Goal: Find specific page/section: Find specific page/section

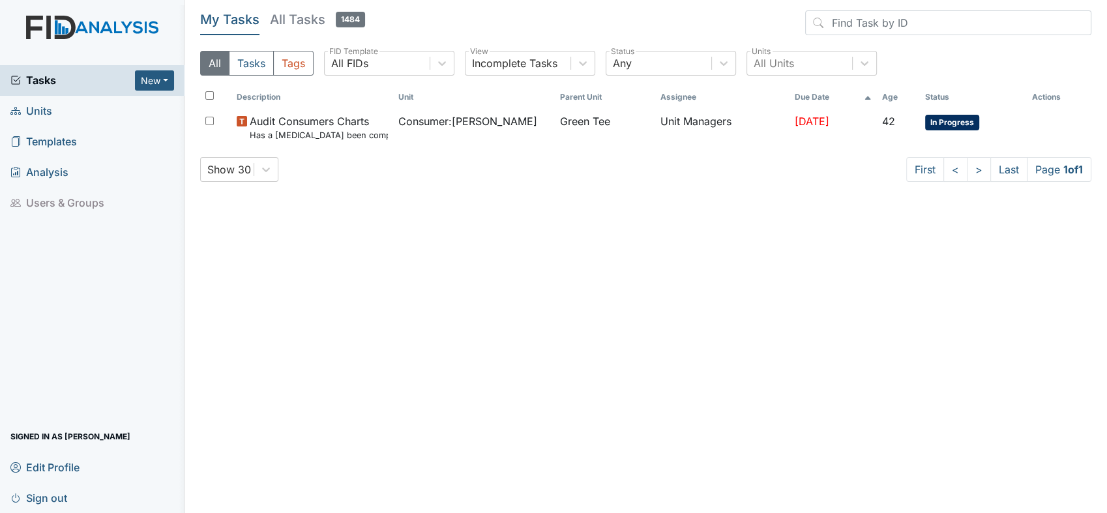
click at [42, 121] on link "Units" at bounding box center [92, 111] width 184 height 31
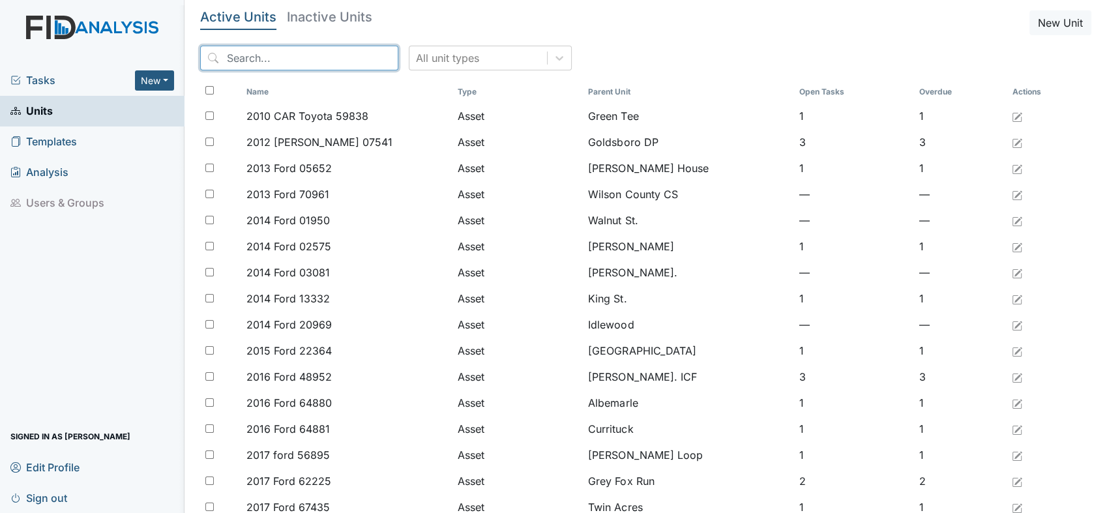
click at [234, 50] on input "search" at bounding box center [299, 58] width 198 height 25
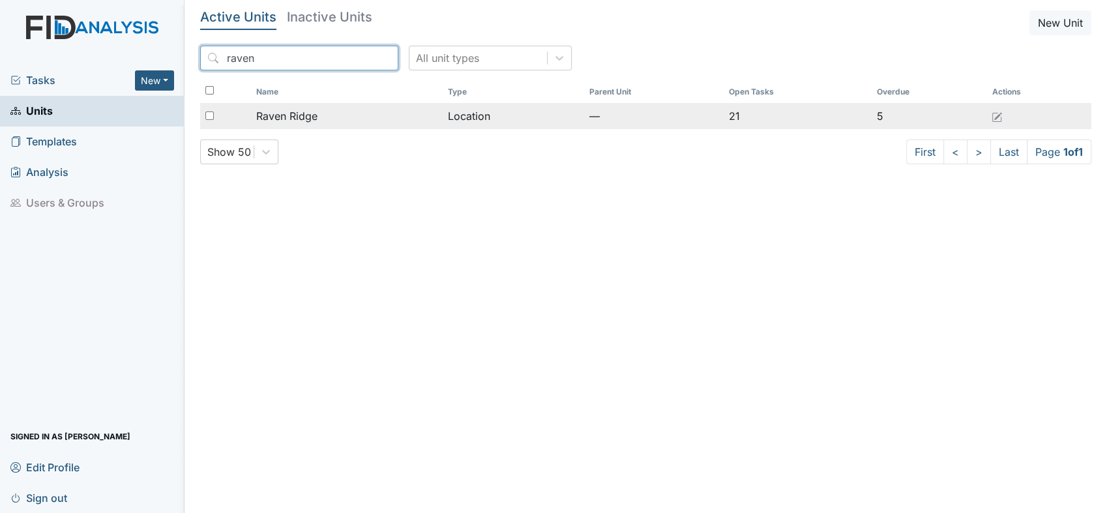
type input "raven"
click at [306, 116] on span "Raven Ridge" at bounding box center [286, 116] width 61 height 16
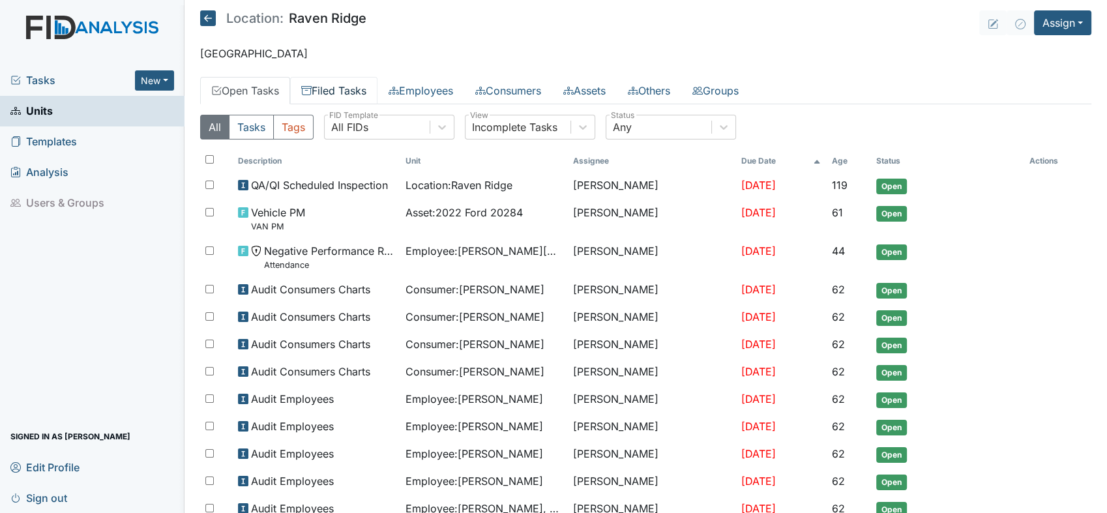
click at [350, 91] on link "Filed Tasks" at bounding box center [333, 90] width 87 height 27
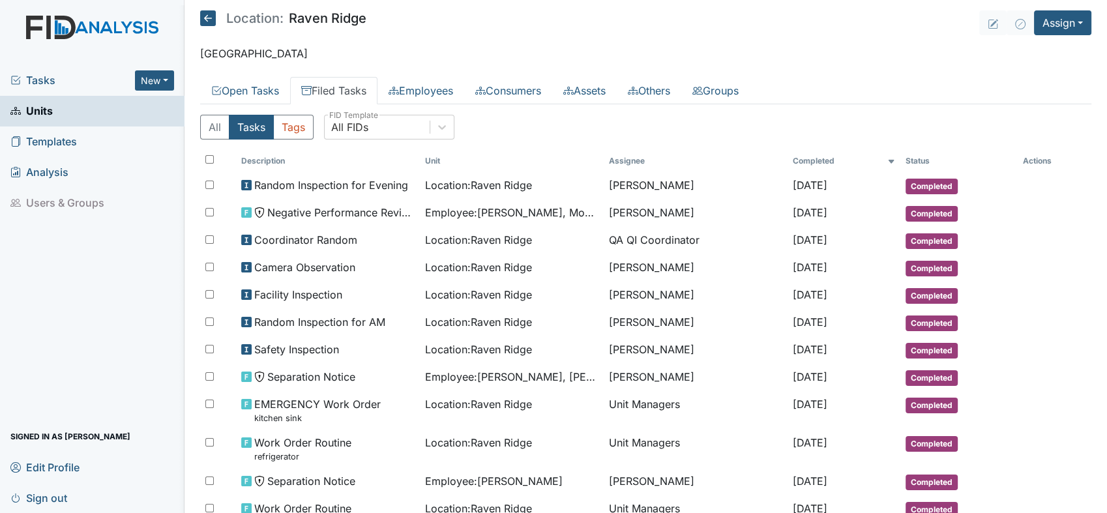
click at [350, 91] on link "Filed Tasks" at bounding box center [333, 90] width 87 height 27
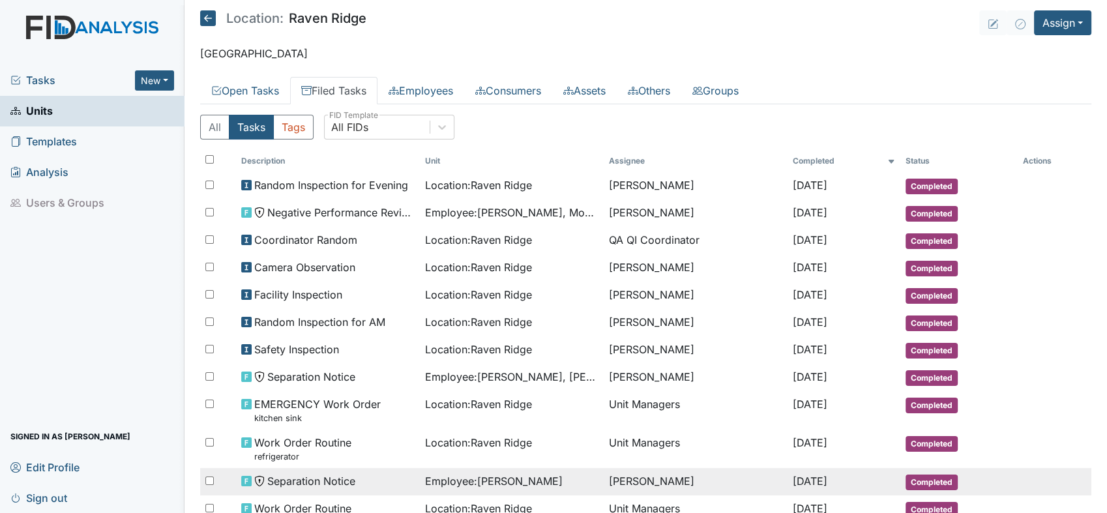
click at [654, 490] on td "Catherine Price" at bounding box center [696, 481] width 184 height 27
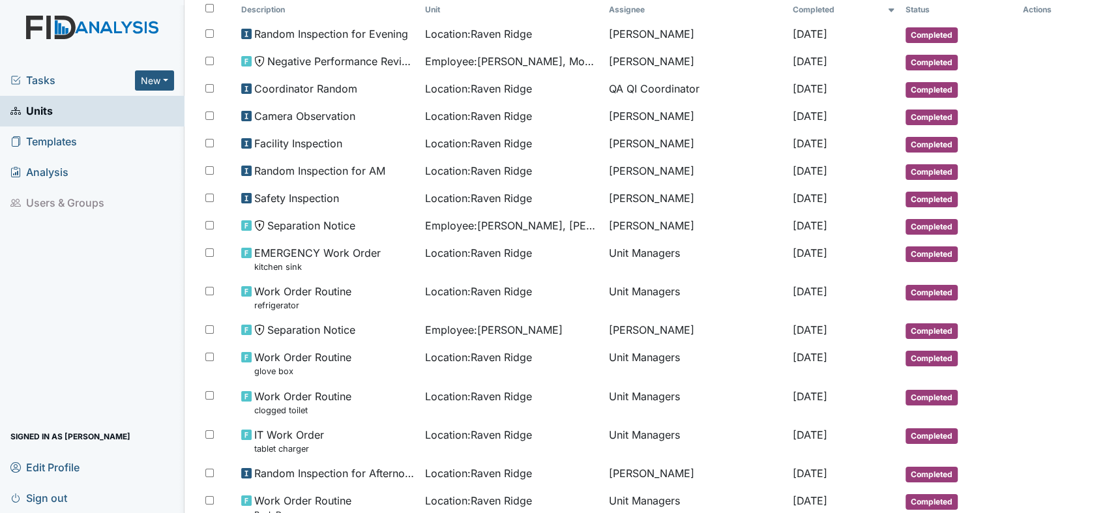
scroll to position [94, 0]
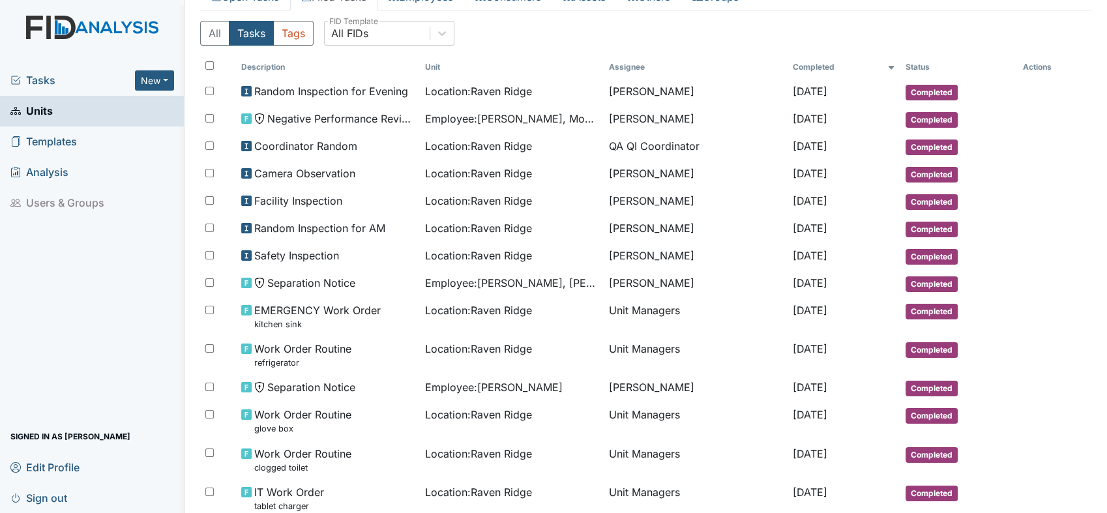
drag, startPoint x: 1100, startPoint y: 157, endPoint x: 1064, endPoint y: 4, distance: 157.5
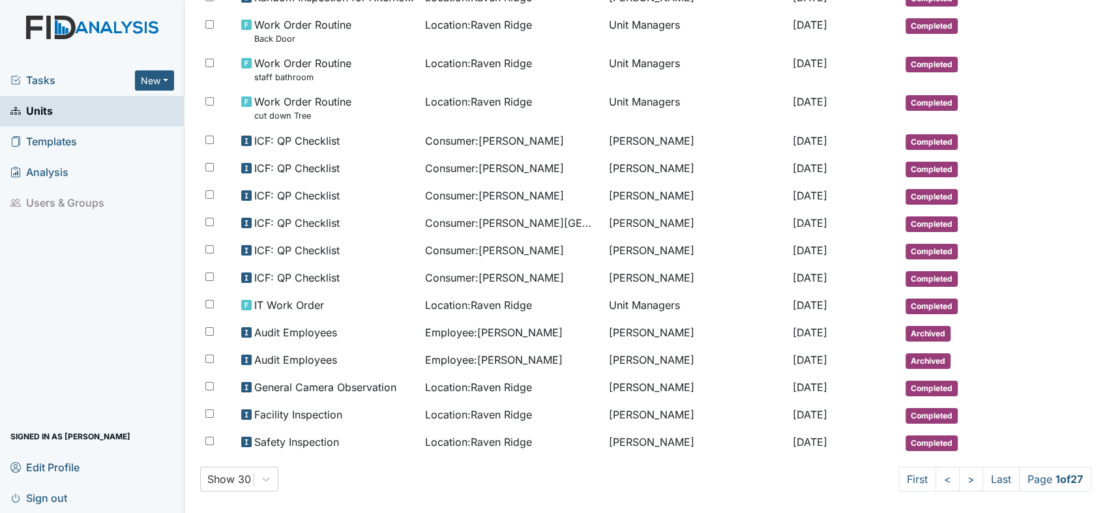
scroll to position [636, 0]
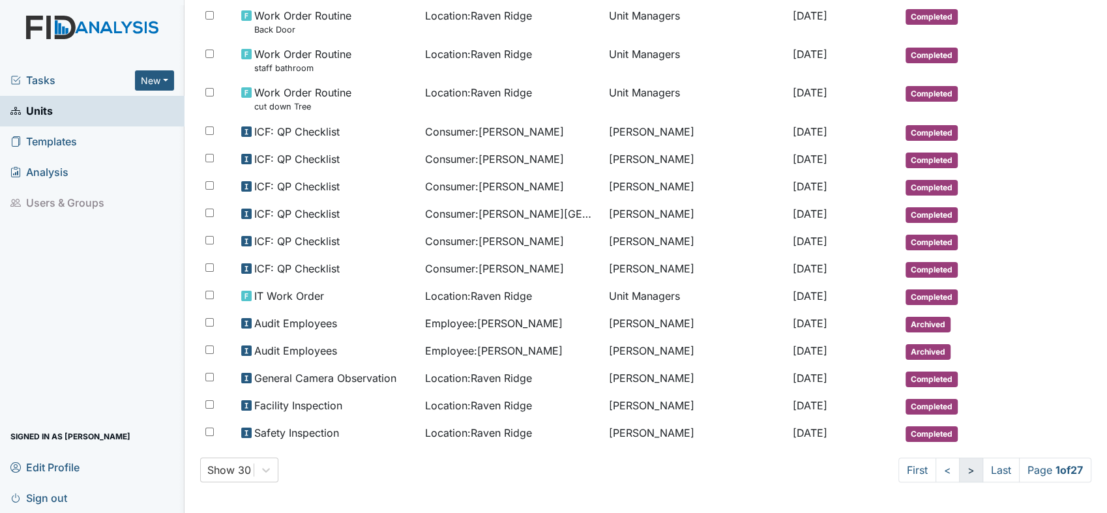
click at [959, 469] on link ">" at bounding box center [971, 470] width 24 height 25
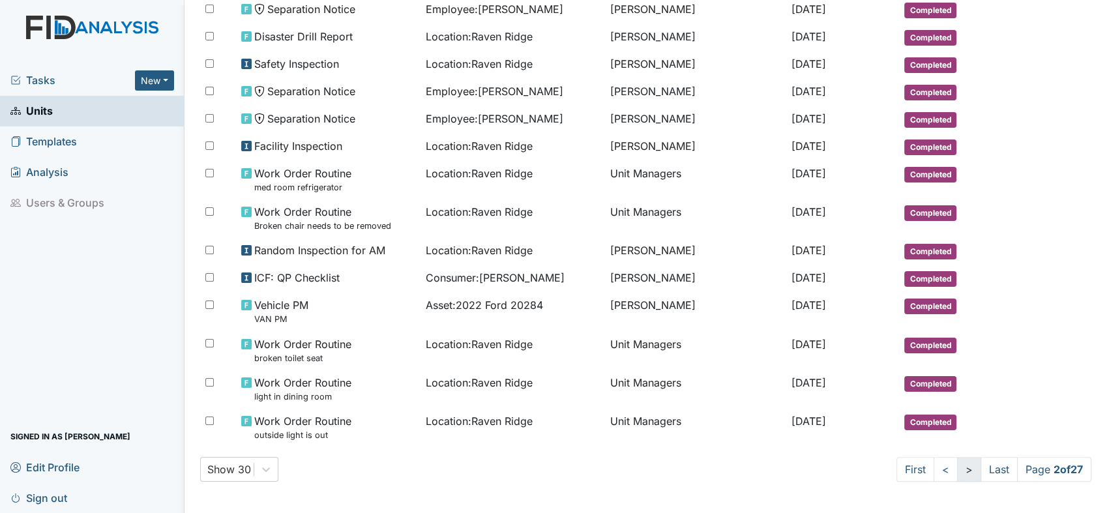
scroll to position [580, 0]
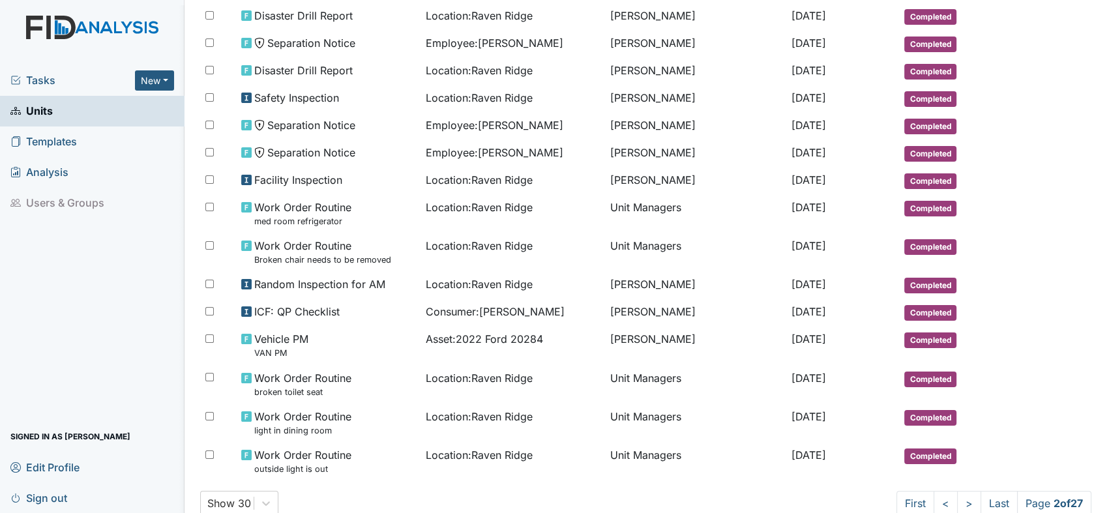
drag, startPoint x: 1095, startPoint y: 348, endPoint x: 1095, endPoint y: 304, distance: 44.3
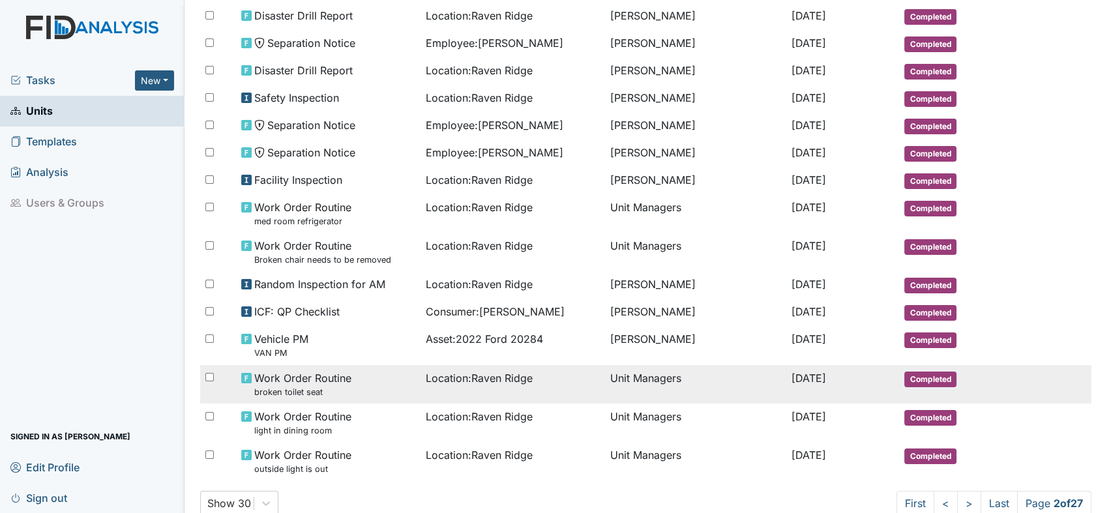
drag, startPoint x: 1095, startPoint y: 304, endPoint x: 1055, endPoint y: 380, distance: 86.0
click at [1055, 380] on tr "Work Order Routine broken toilet seat Location : Raven Ridge Unit Managers Jul …" at bounding box center [645, 384] width 891 height 38
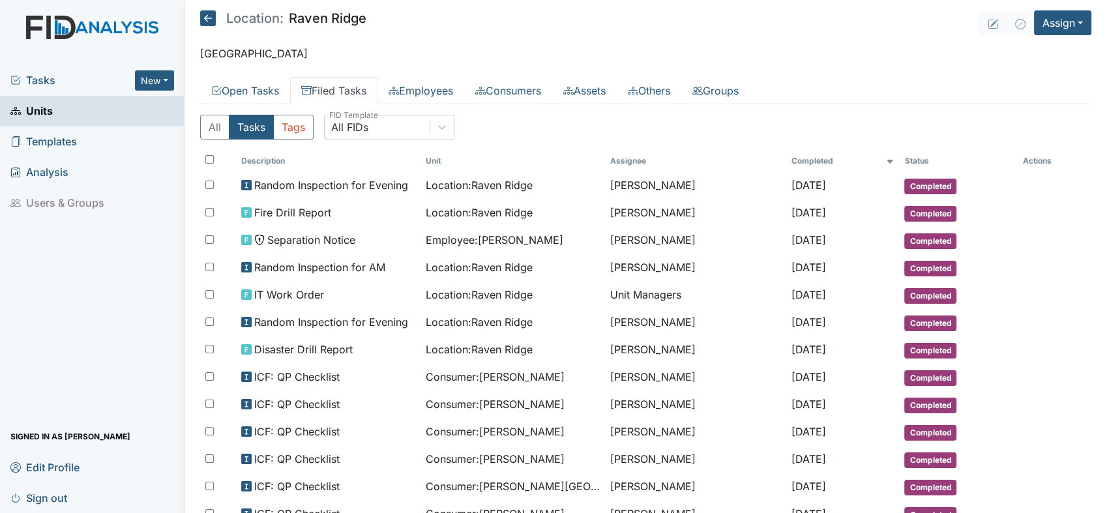
scroll to position [614, 0]
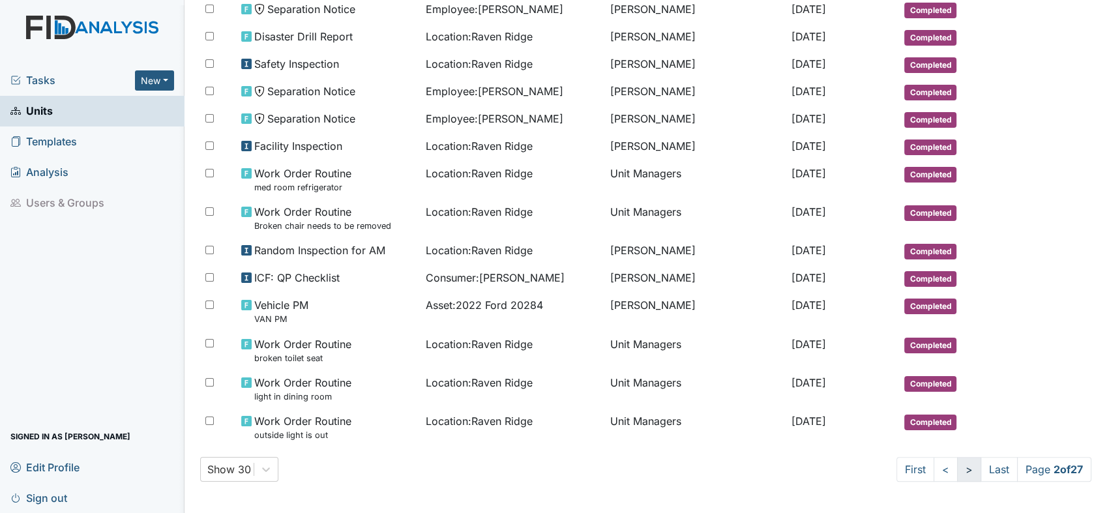
click at [957, 471] on link ">" at bounding box center [969, 469] width 24 height 25
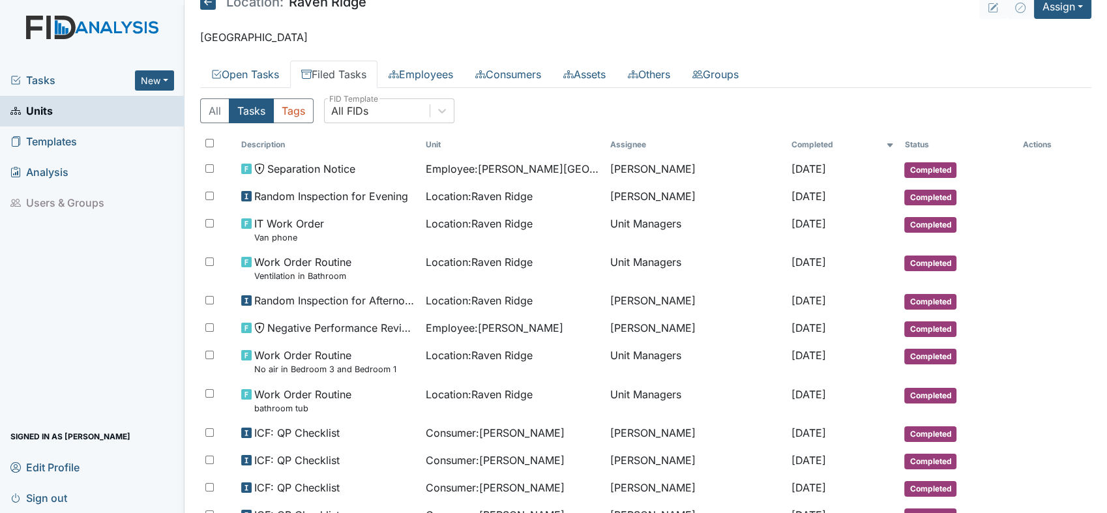
scroll to position [0, 0]
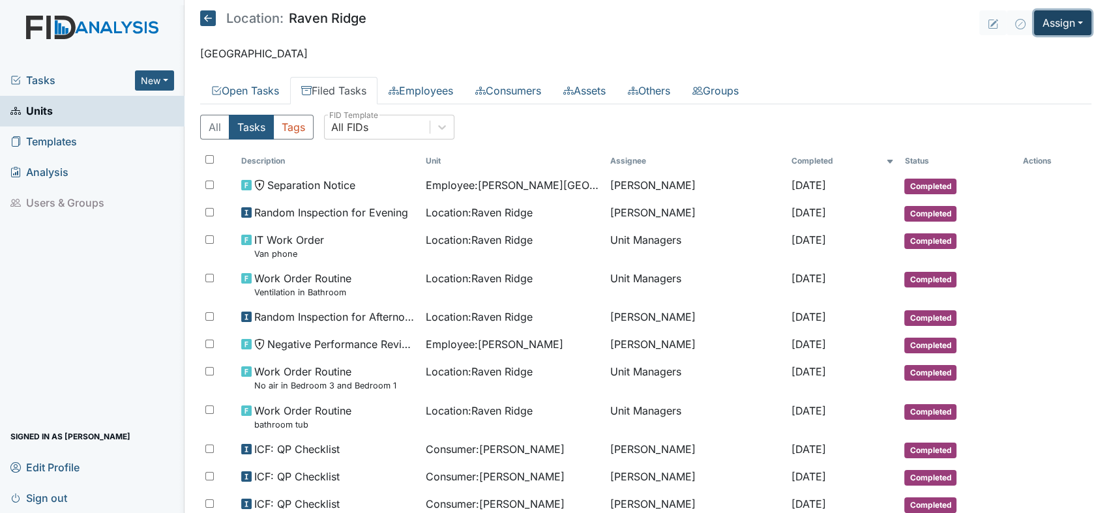
click at [1065, 27] on button "Assign" at bounding box center [1062, 22] width 57 height 25
click at [1054, 73] on link "Assign Inspection" at bounding box center [1031, 73] width 117 height 21
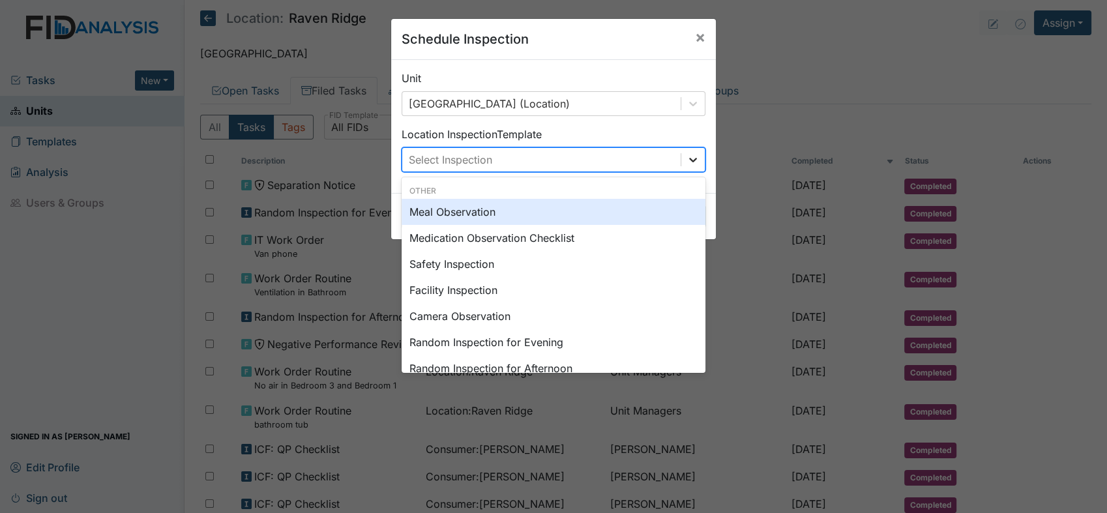
click at [686, 165] on icon at bounding box center [692, 159] width 13 height 13
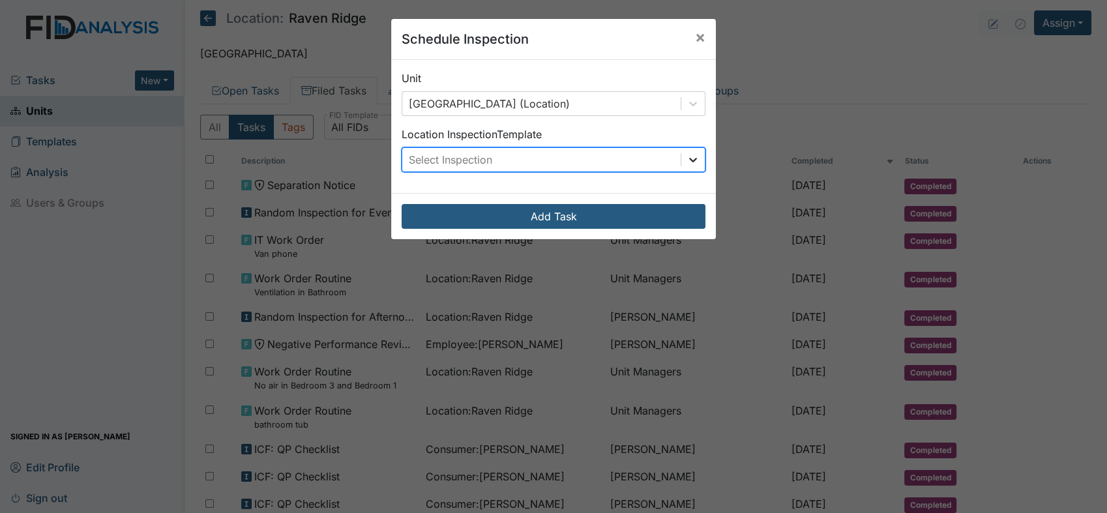
click at [688, 164] on icon at bounding box center [692, 159] width 13 height 13
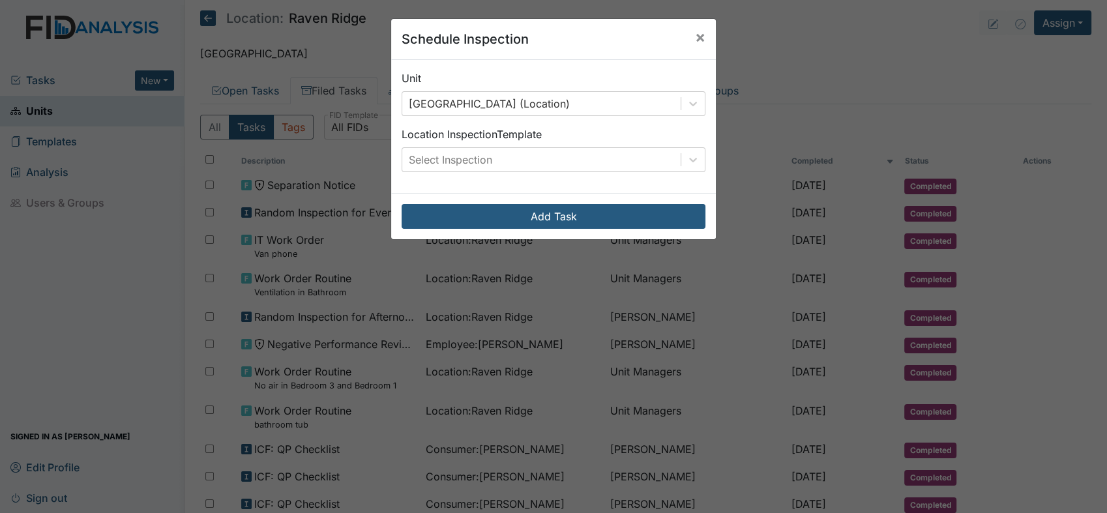
click at [1070, 31] on div "Schedule Inspection × Unit Raven Ridge (Location) Location Inspection Template …" at bounding box center [553, 256] width 1107 height 513
click at [695, 36] on span "×" at bounding box center [700, 36] width 10 height 19
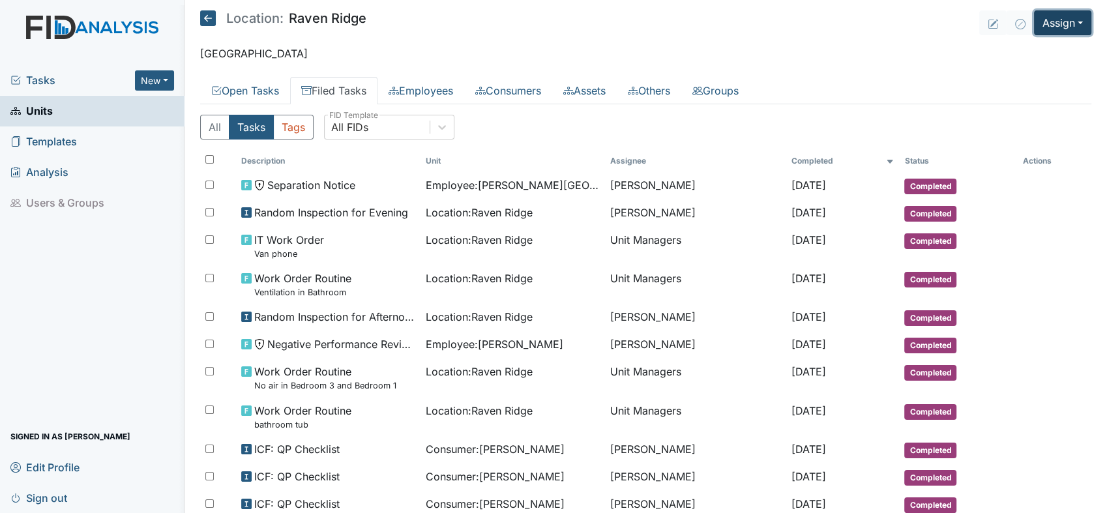
click at [1068, 25] on button "Assign" at bounding box center [1062, 22] width 57 height 25
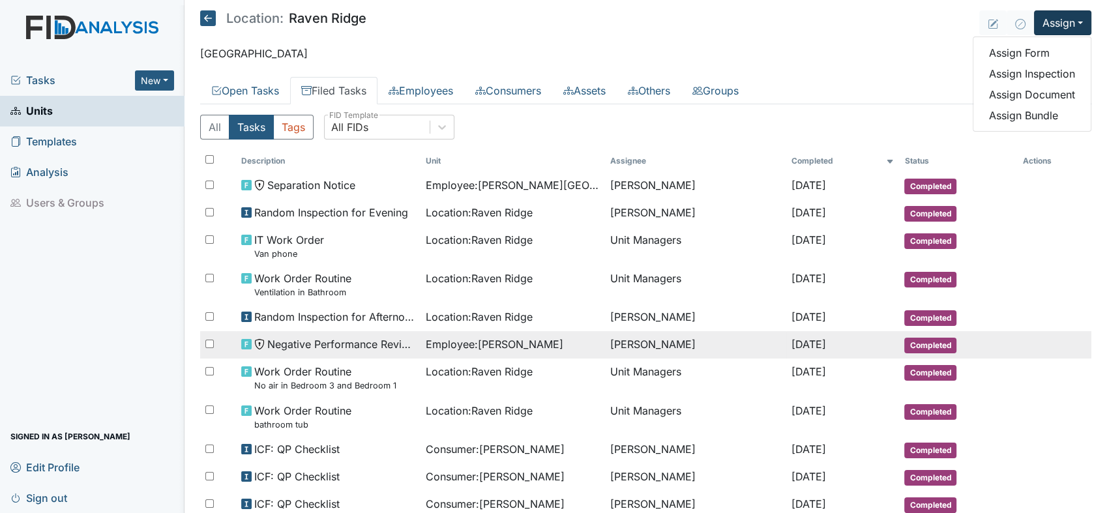
click at [827, 334] on td "Jun 30, 2025" at bounding box center [842, 344] width 113 height 27
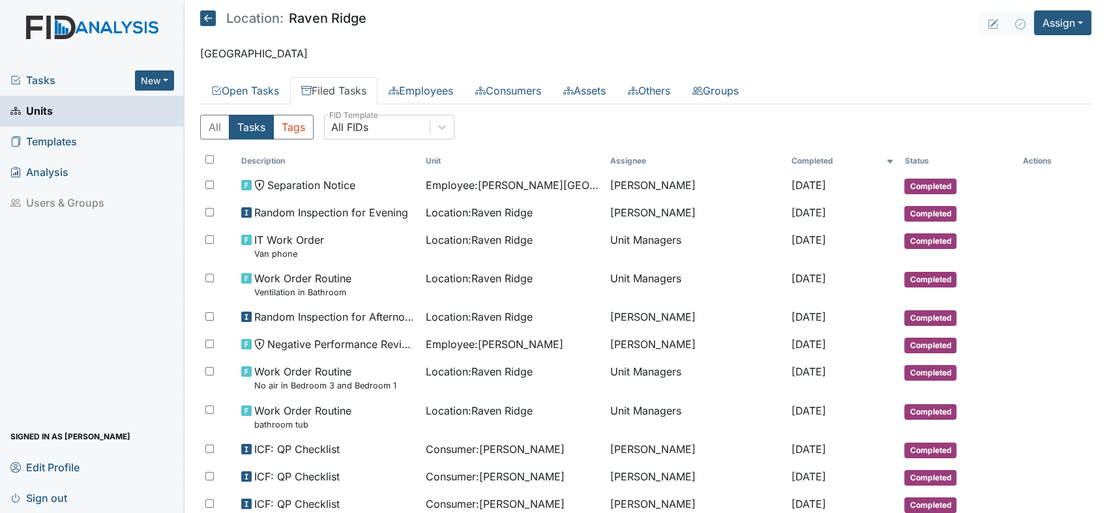
click at [53, 109] on link "Units" at bounding box center [92, 111] width 184 height 31
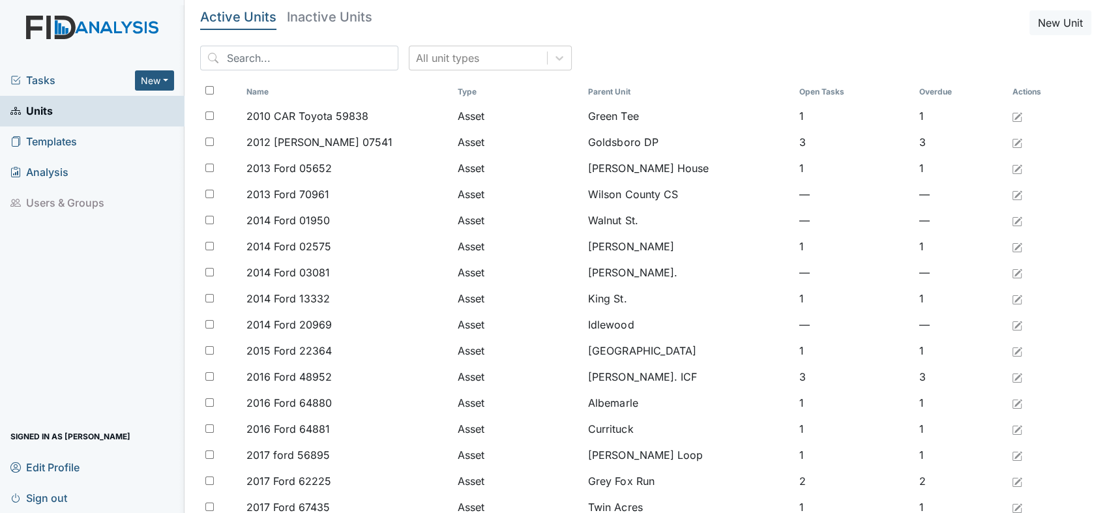
click at [62, 115] on link "Units" at bounding box center [92, 111] width 184 height 31
click at [68, 124] on link "Units" at bounding box center [92, 111] width 184 height 31
click at [75, 129] on link "Templates" at bounding box center [92, 141] width 184 height 31
